Goal: Information Seeking & Learning: Find specific fact

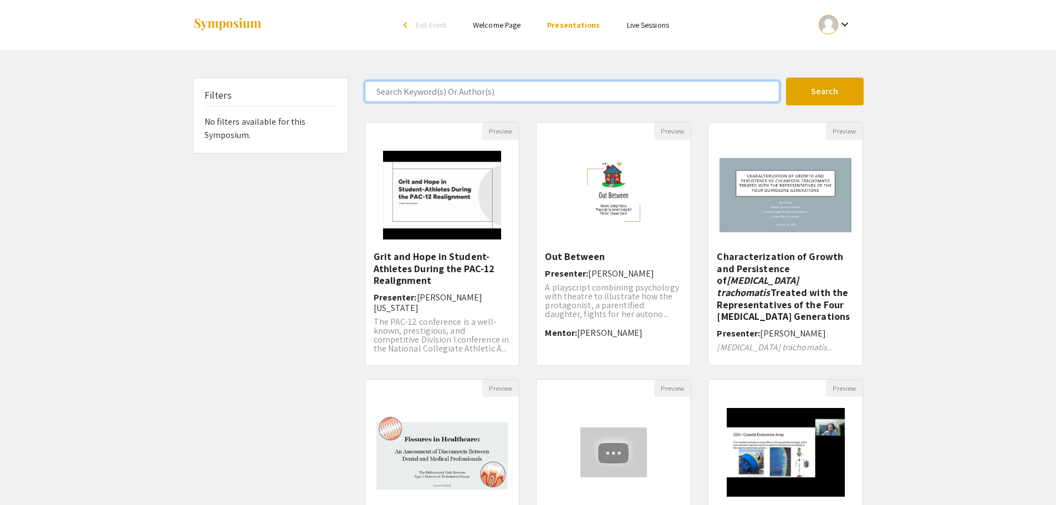
click at [466, 93] on input "Search Keyword(s) Or Author(s)" at bounding box center [572, 91] width 415 height 21
click at [786, 78] on button "Search" at bounding box center [825, 92] width 78 height 28
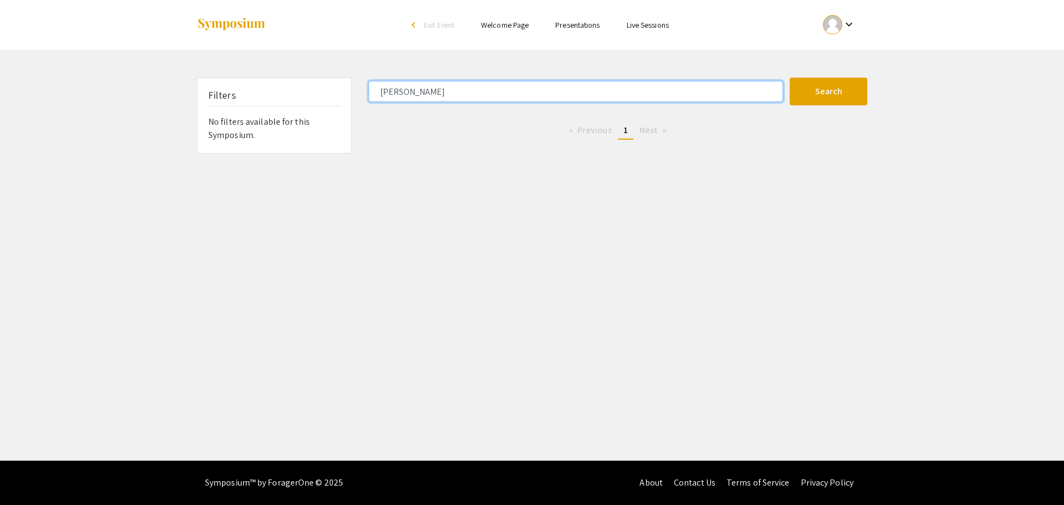
drag, startPoint x: 457, startPoint y: 89, endPoint x: 355, endPoint y: 92, distance: 102.6
click at [355, 92] on div "Filters No filters available for this Symposium. [PERSON_NAME] Search 0 Results…" at bounding box center [531, 116] width 687 height 76
type input "[PERSON_NAME]"
click at [790, 78] on button "Search" at bounding box center [829, 92] width 78 height 28
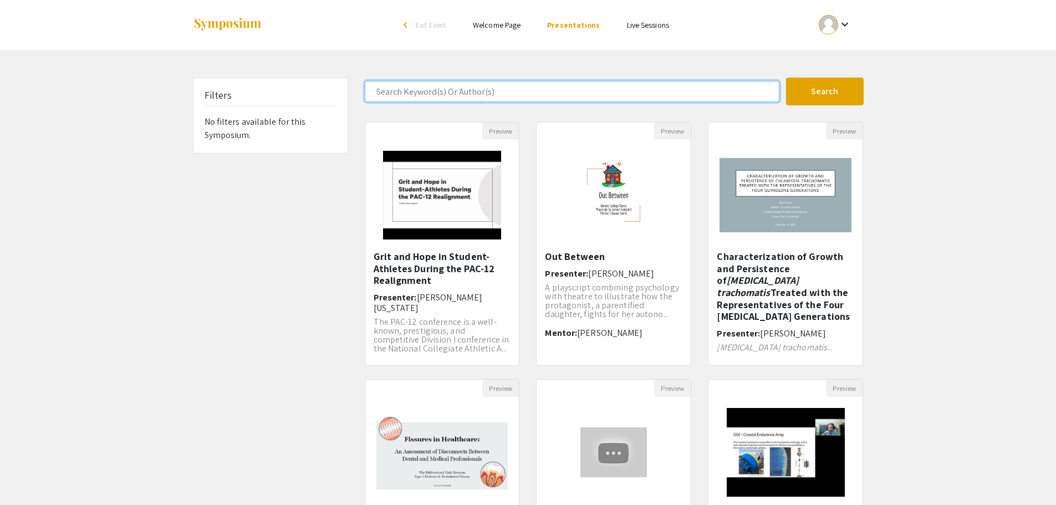
click at [464, 91] on input "Search Keyword(s) Or Author(s)" at bounding box center [572, 91] width 415 height 21
type input "emily wood"
click at [786, 78] on button "Search" at bounding box center [825, 92] width 78 height 28
